Goal: Check status: Check status

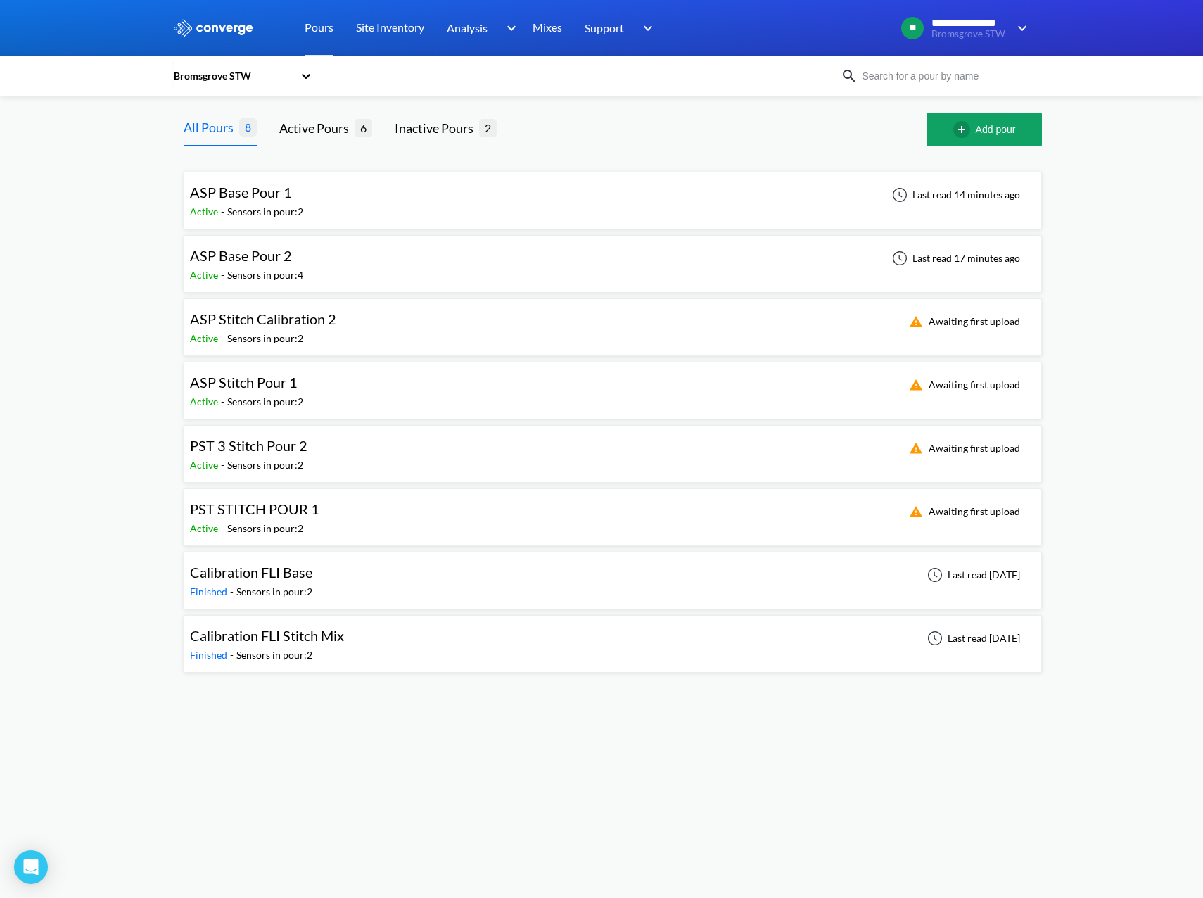
click at [281, 192] on span "ASP Base Pour 1" at bounding box center [241, 192] width 102 height 17
click at [534, 281] on div "ASP Base Pour 2 Active - Sensors in pour: 4 Last read 18 minutes ago" at bounding box center [613, 263] width 846 height 45
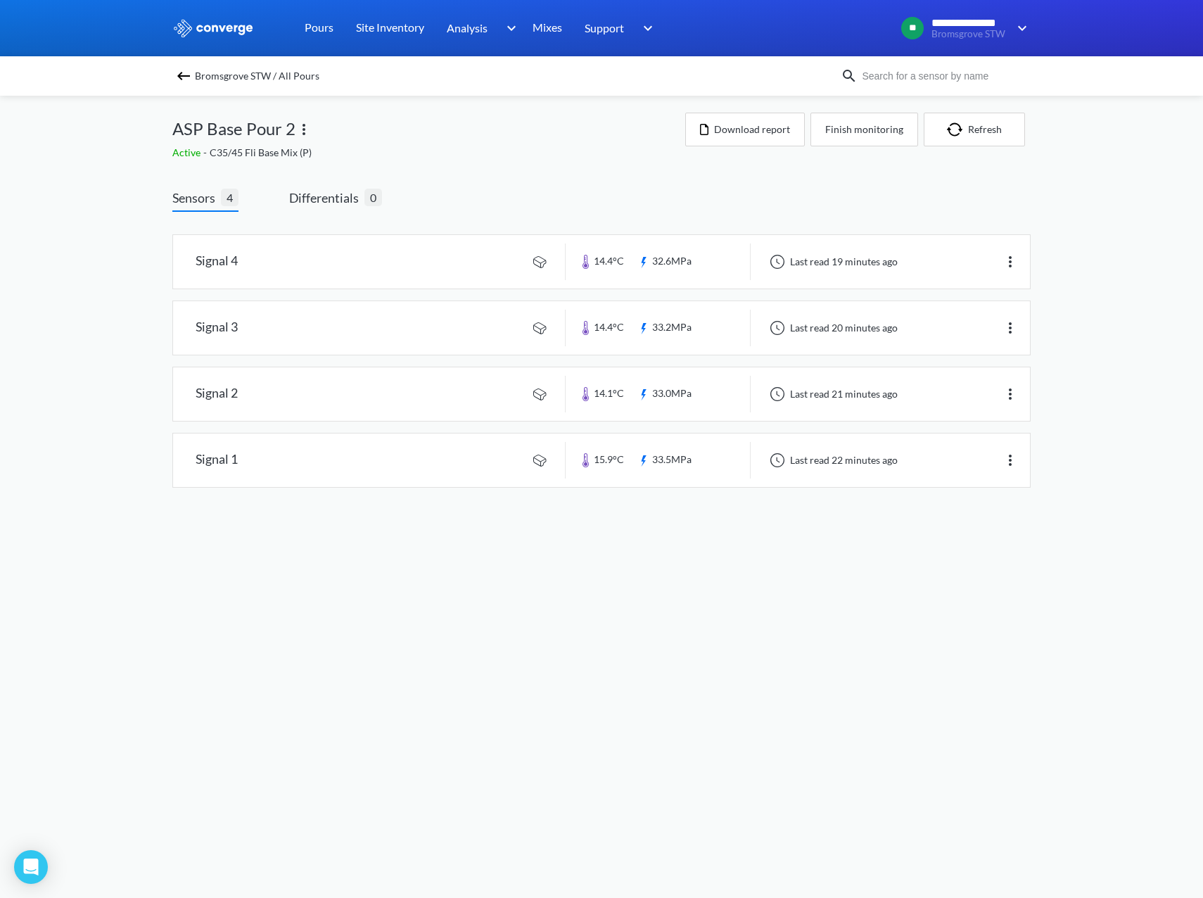
drag, startPoint x: 509, startPoint y: 542, endPoint x: 504, endPoint y: 526, distance: 16.9
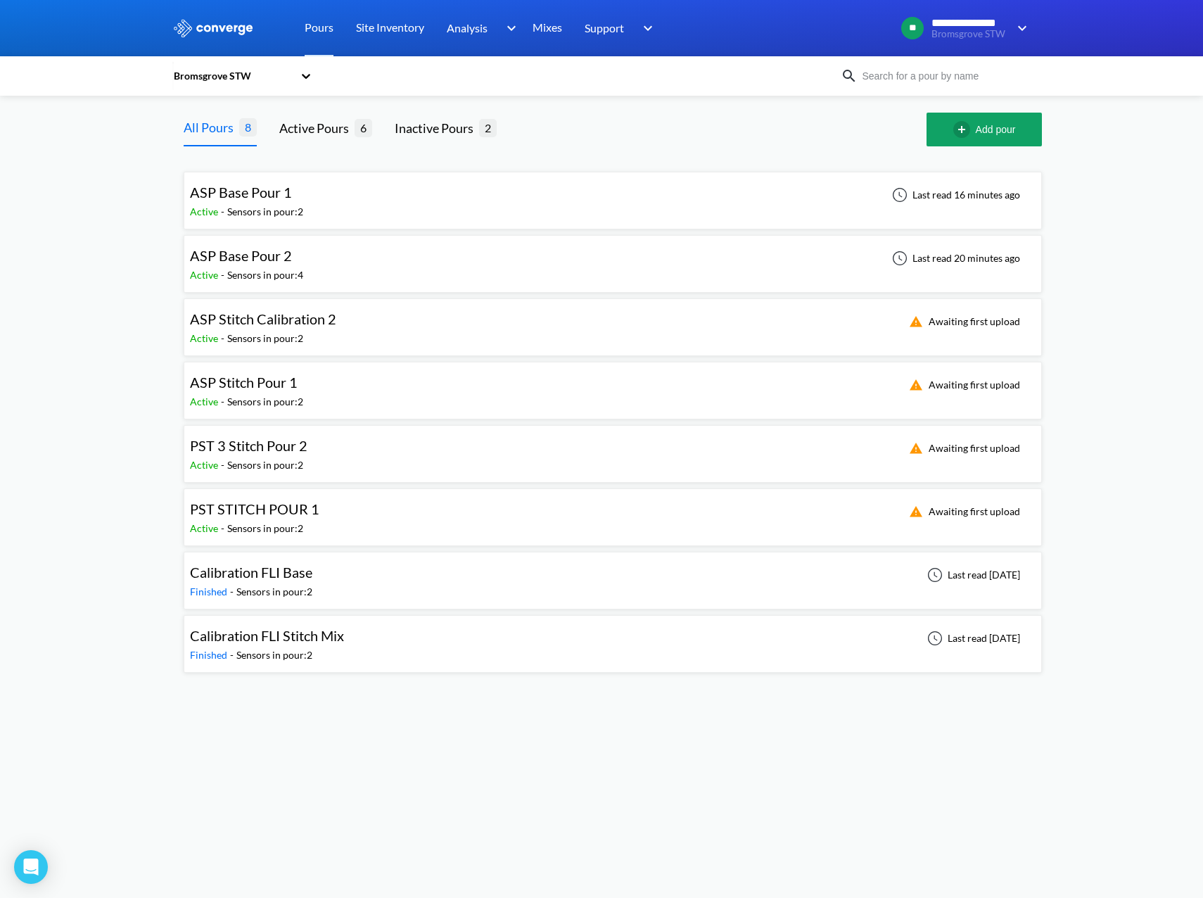
click at [289, 262] on span "ASP Base Pour 2" at bounding box center [241, 255] width 102 height 17
click at [341, 206] on div "ASP Base Pour 1 Active - Sensors in pour: 2 Last read 35 minutes ago" at bounding box center [613, 200] width 846 height 45
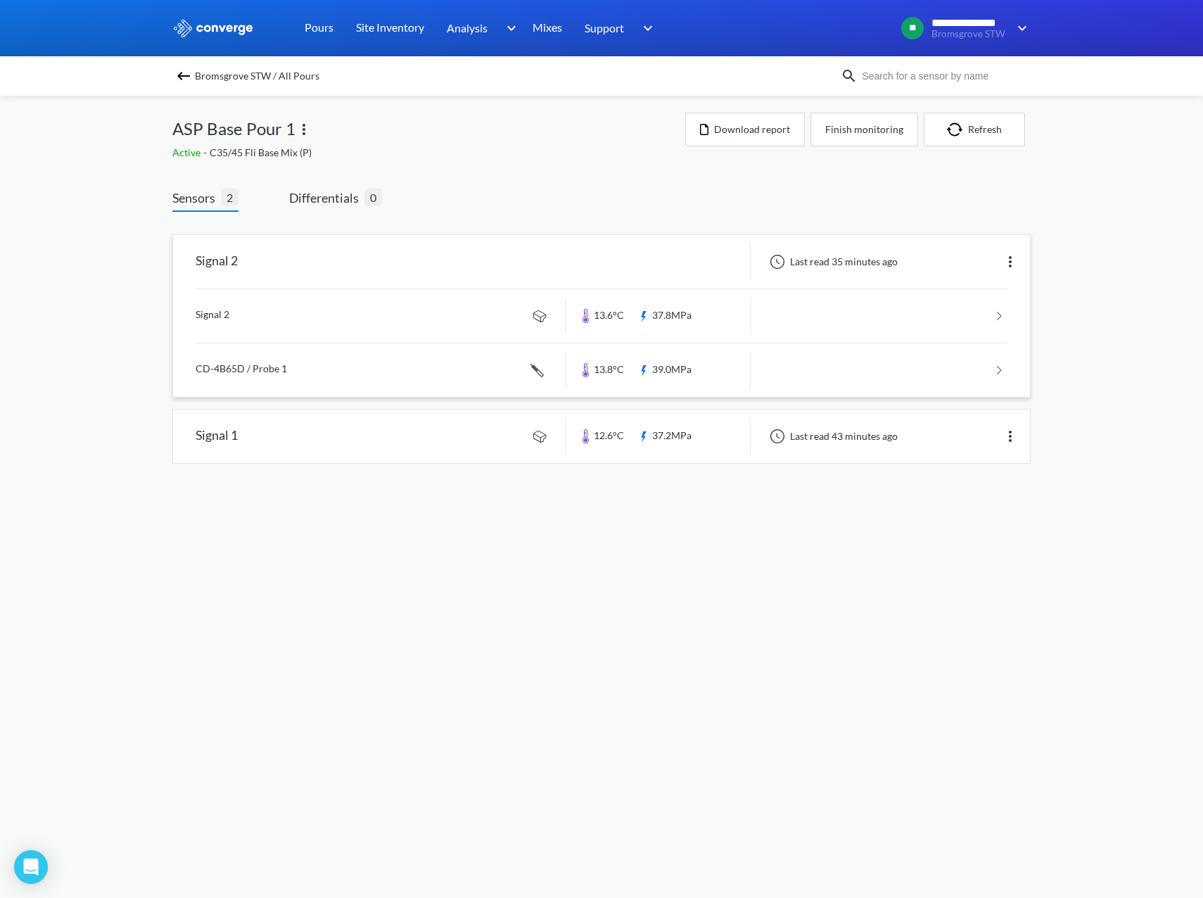
click at [335, 317] on link at bounding box center [602, 315] width 812 height 53
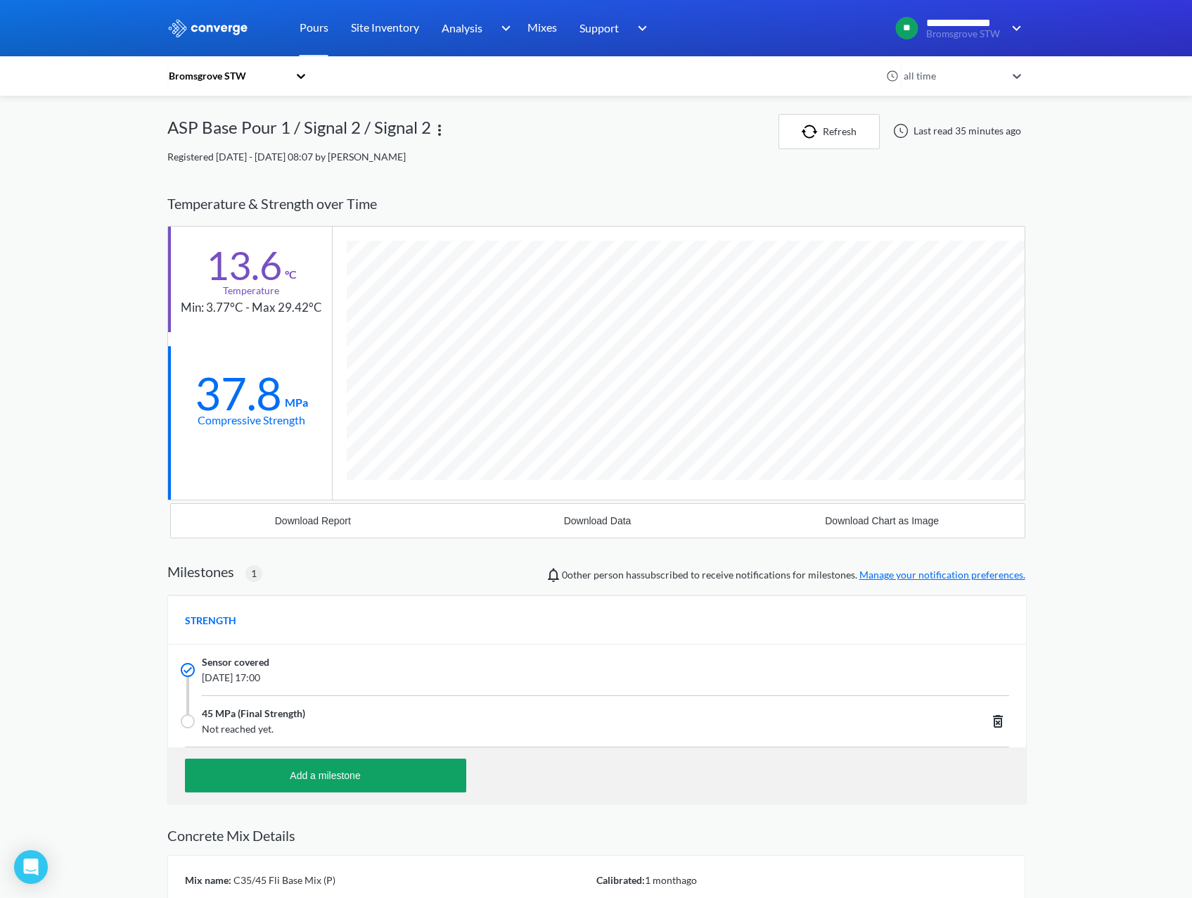
scroll to position [894, 858]
